Goal: Complete application form

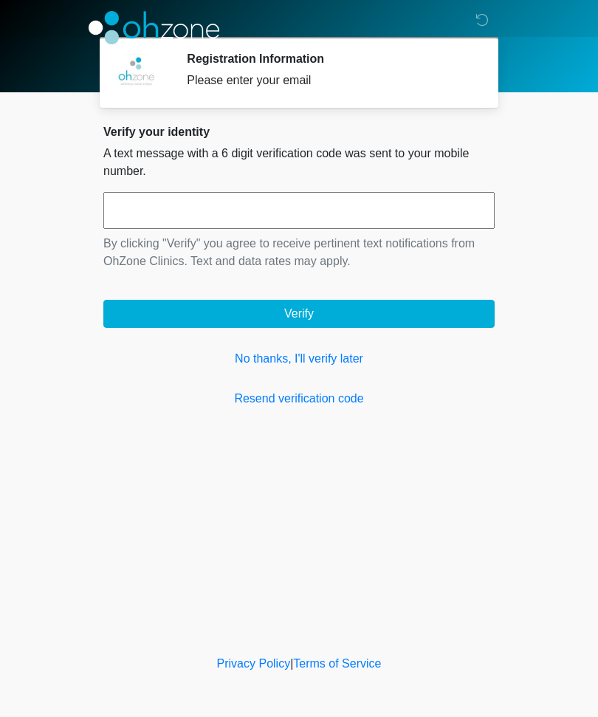
click at [290, 210] on input "text" at bounding box center [298, 210] width 391 height 37
click at [343, 355] on link "No thanks, I'll verify later" at bounding box center [298, 359] width 391 height 18
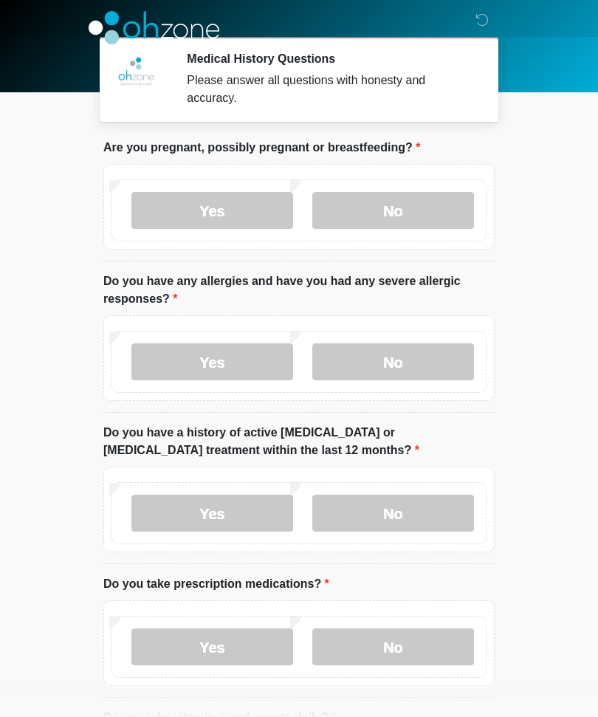
click at [418, 210] on label "No" at bounding box center [393, 210] width 162 height 37
click at [415, 363] on label "No" at bounding box center [393, 361] width 162 height 37
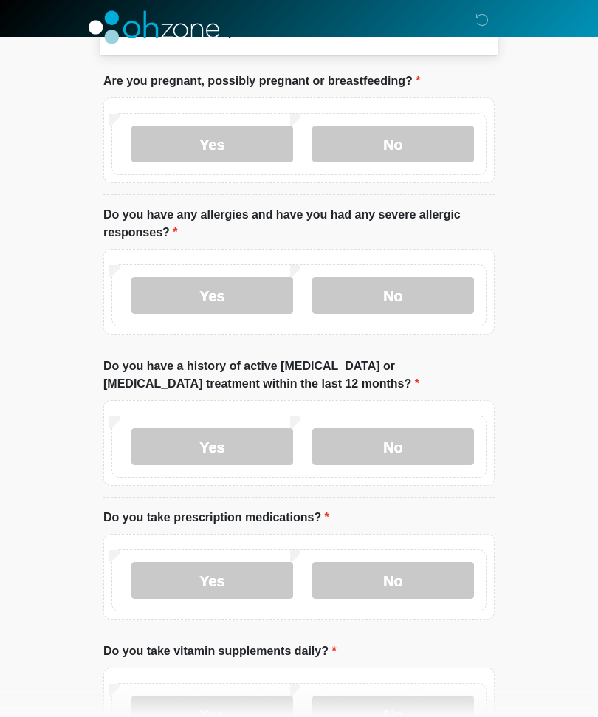
scroll to position [75, 0]
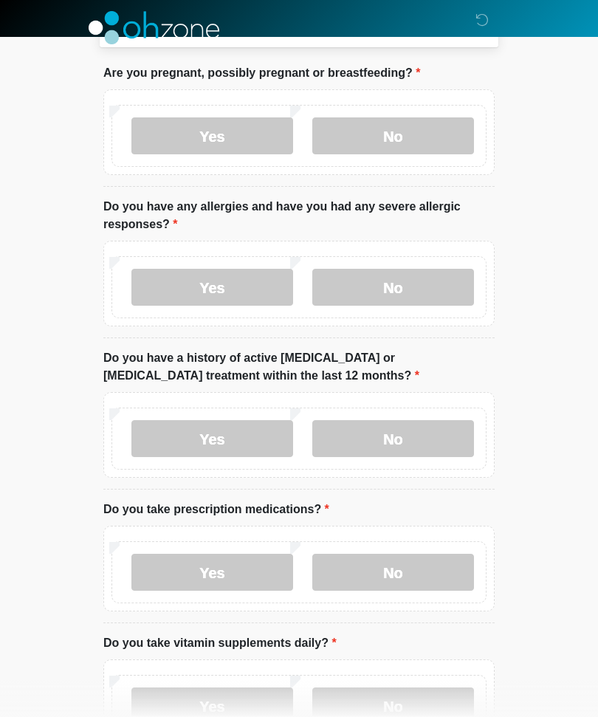
click at [433, 430] on label "No" at bounding box center [393, 438] width 162 height 37
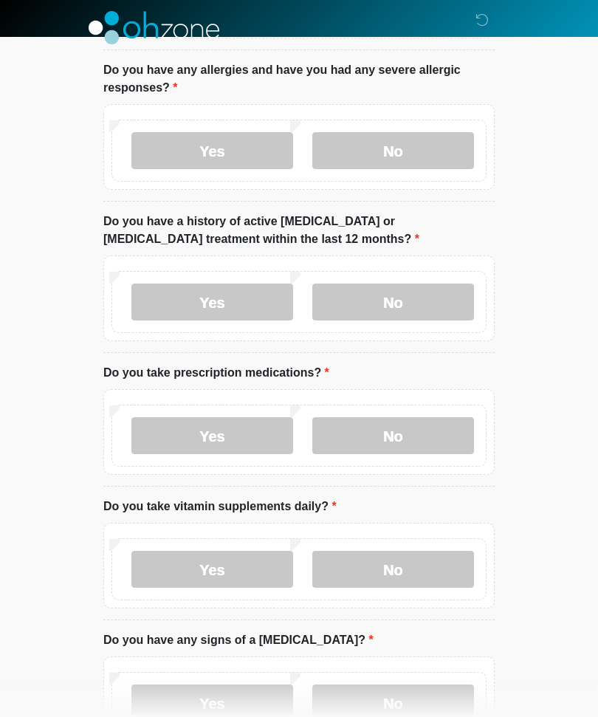
scroll to position [219, 0]
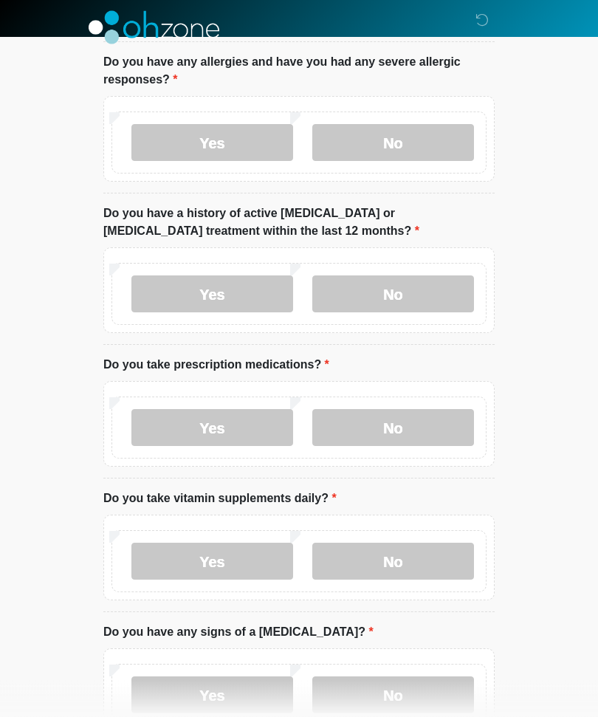
click at [243, 419] on label "Yes" at bounding box center [212, 428] width 162 height 37
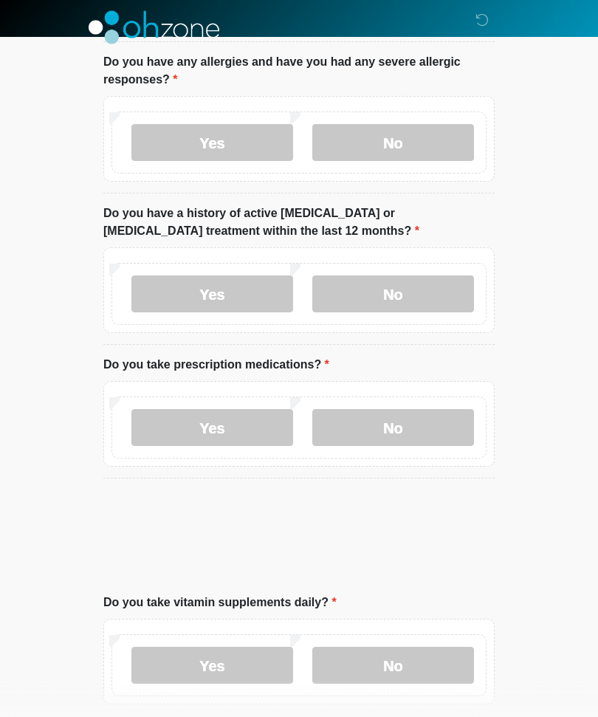
scroll to position [219, 0]
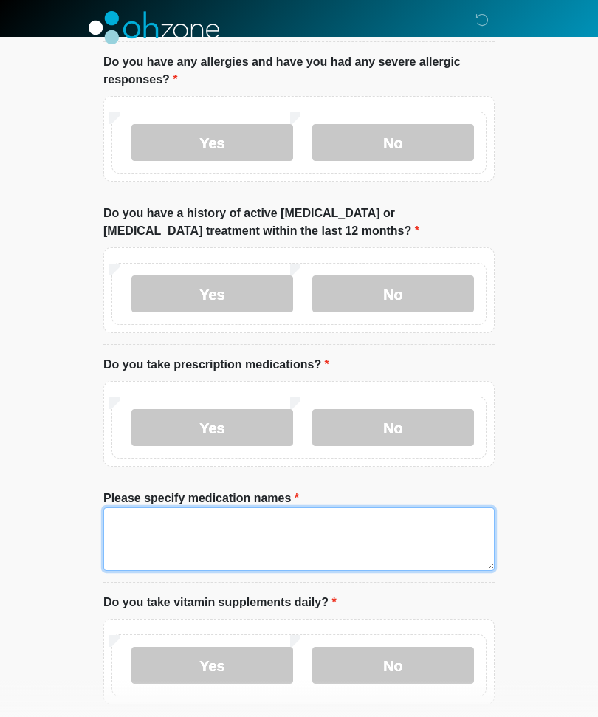
click at [298, 531] on textarea "Please specify medication names" at bounding box center [298, 538] width 391 height 63
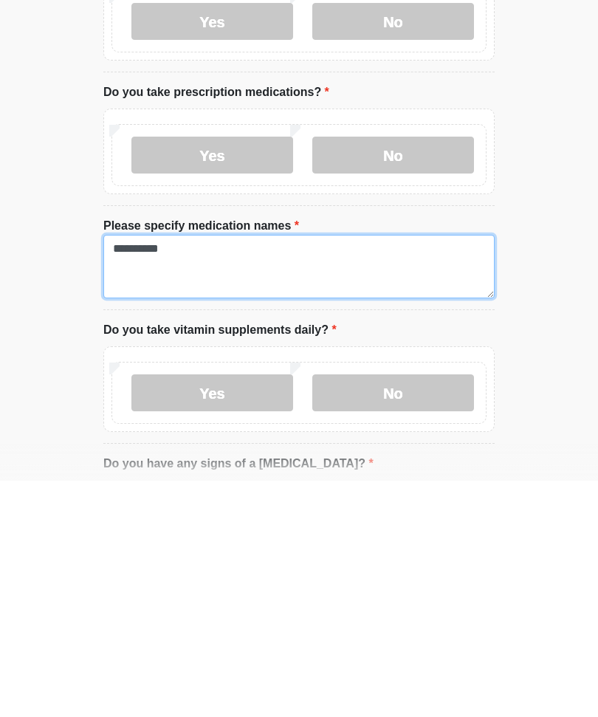
type textarea "**********"
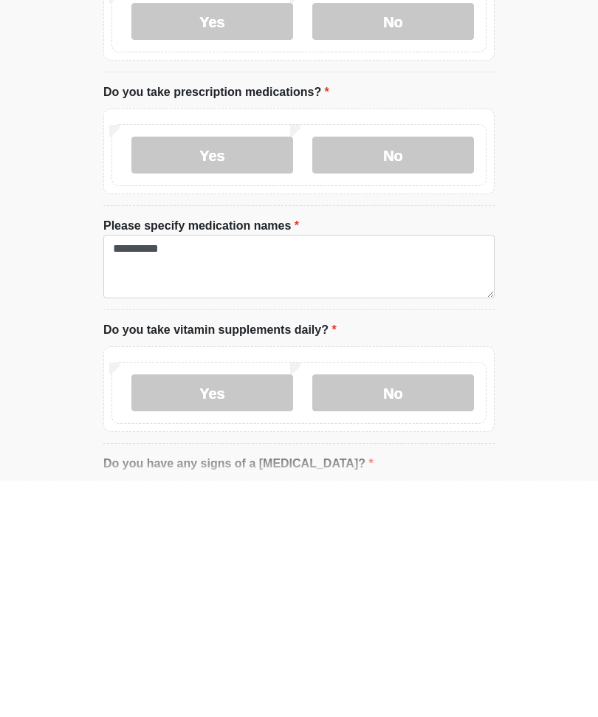
click at [407, 611] on label "No" at bounding box center [393, 629] width 162 height 37
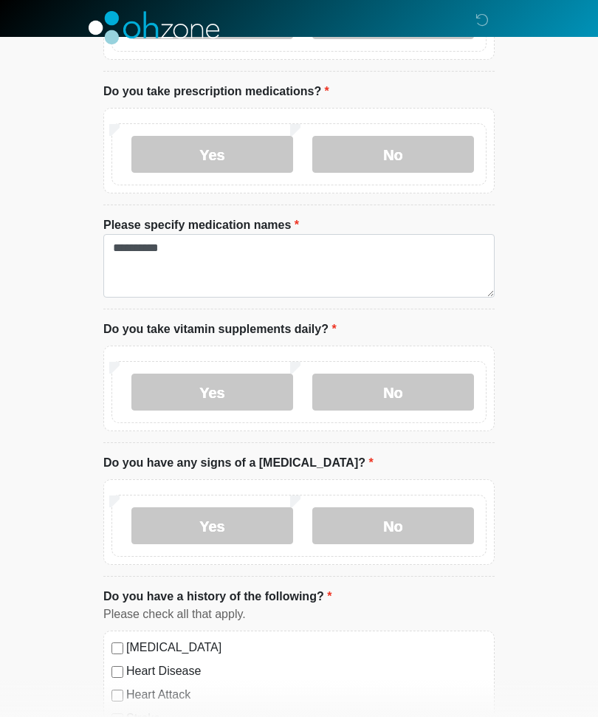
click at [425, 522] on label "No" at bounding box center [393, 525] width 162 height 37
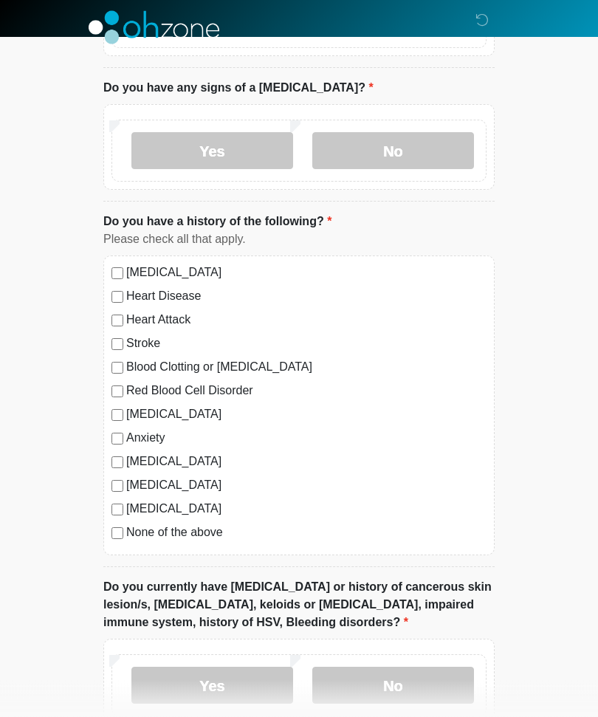
scroll to position [870, 0]
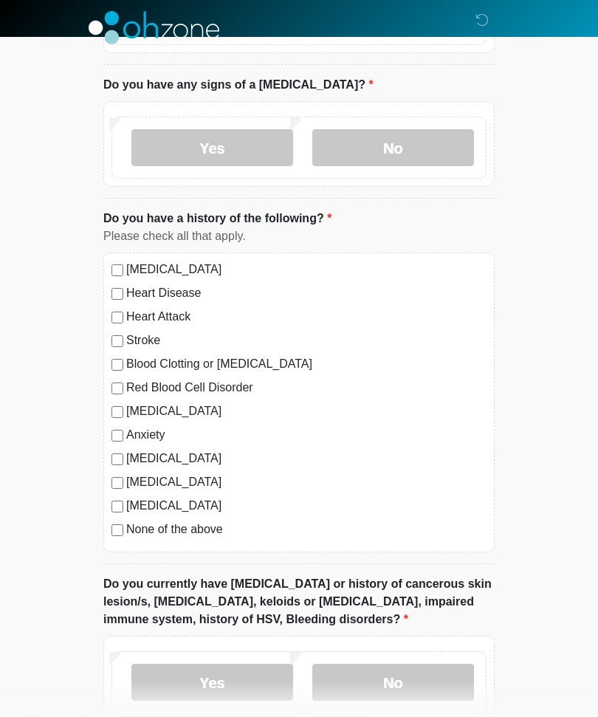
click at [207, 512] on label "Diabetes" at bounding box center [306, 506] width 360 height 18
click at [126, 521] on label "None of the above" at bounding box center [306, 530] width 360 height 18
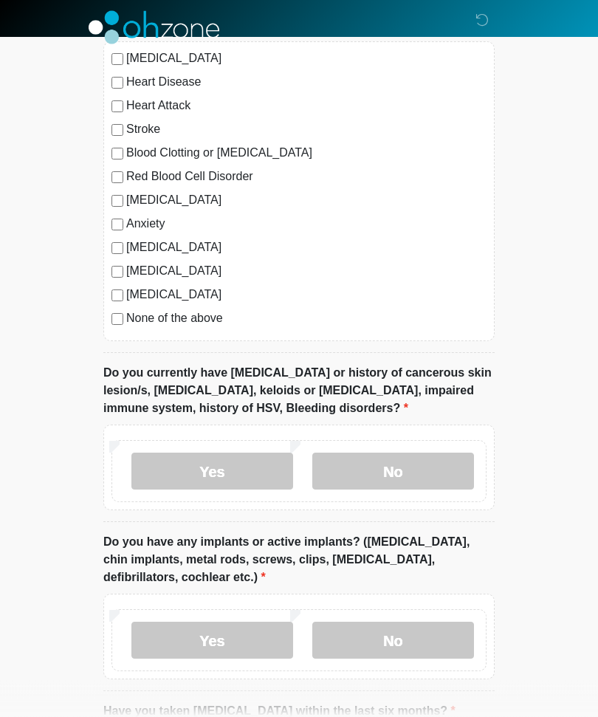
click at [432, 464] on label "No" at bounding box center [393, 471] width 162 height 37
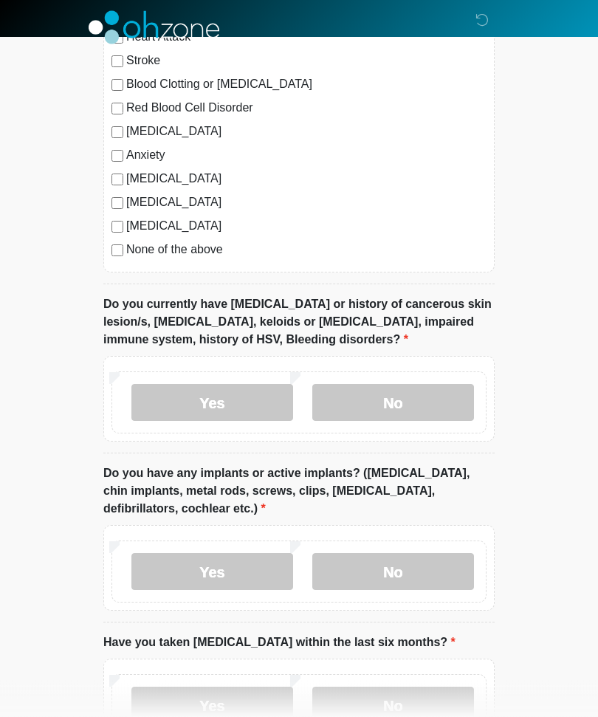
click at [413, 571] on label "No" at bounding box center [393, 572] width 162 height 37
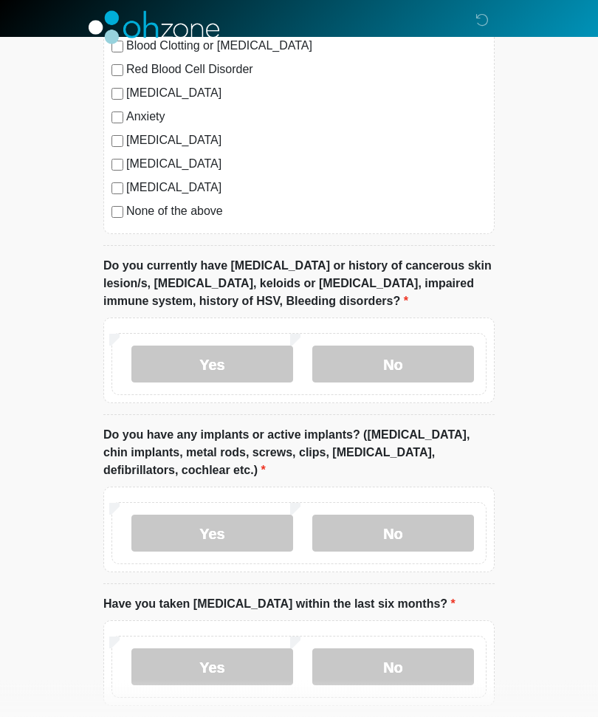
scroll to position [1256, 0]
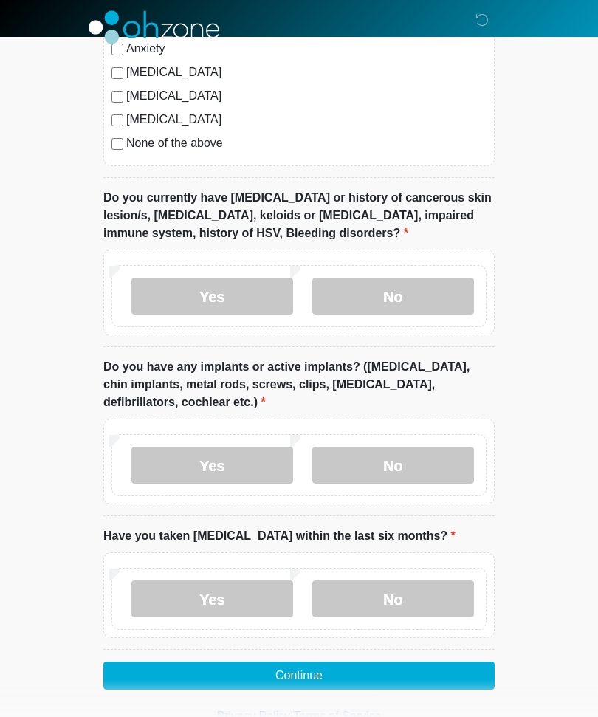
click at [419, 594] on label "No" at bounding box center [393, 599] width 162 height 37
click at [395, 664] on button "Continue" at bounding box center [298, 676] width 391 height 28
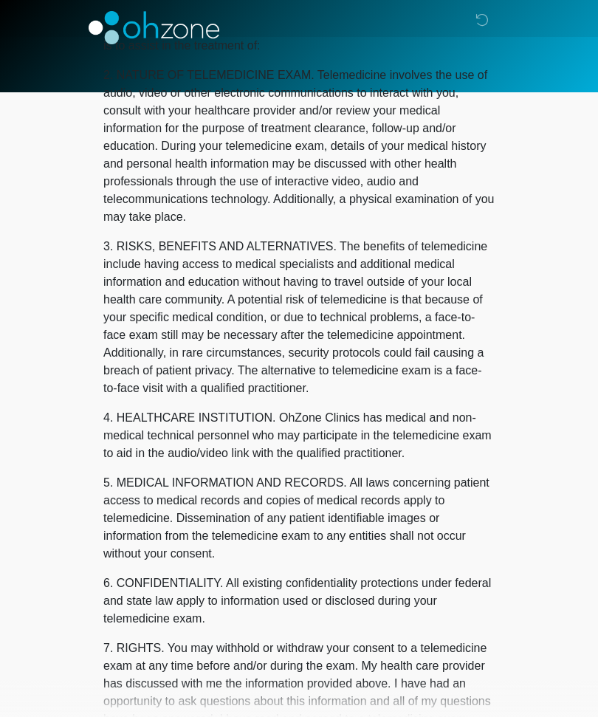
scroll to position [0, 0]
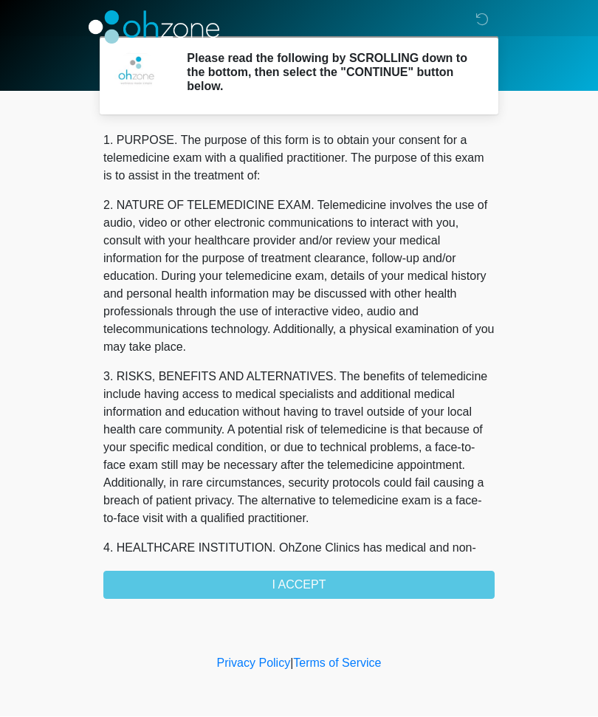
click at [377, 582] on div "1. PURPOSE. The purpose of this form is to obtain your consent for a telemedici…" at bounding box center [298, 365] width 391 height 467
click at [323, 574] on div "1. PURPOSE. The purpose of this form is to obtain your consent for a telemedici…" at bounding box center [298, 365] width 391 height 467
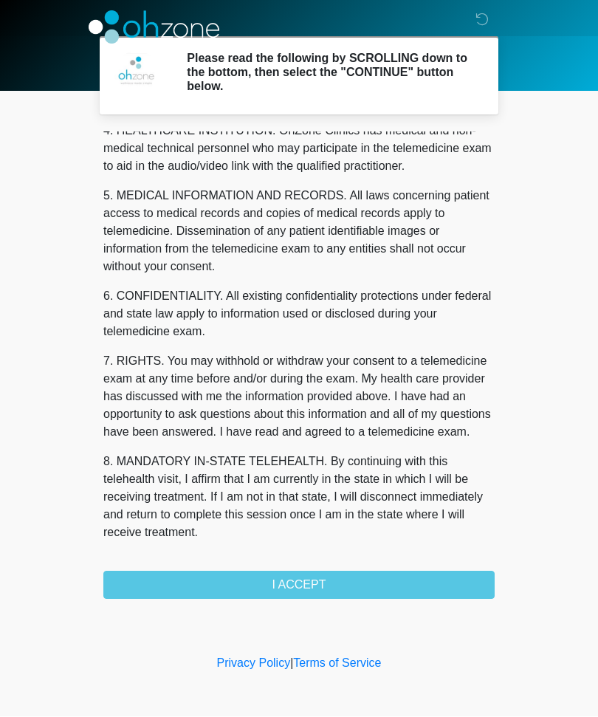
scroll to position [453, 0]
click at [340, 581] on button "I ACCEPT" at bounding box center [298, 585] width 391 height 28
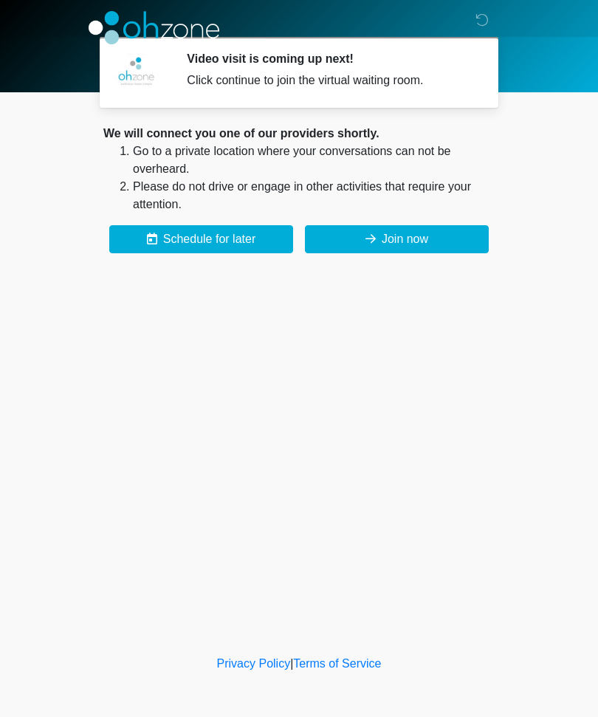
click at [417, 235] on button "Join now" at bounding box center [397, 239] width 184 height 28
